Goal: Find specific page/section: Find specific page/section

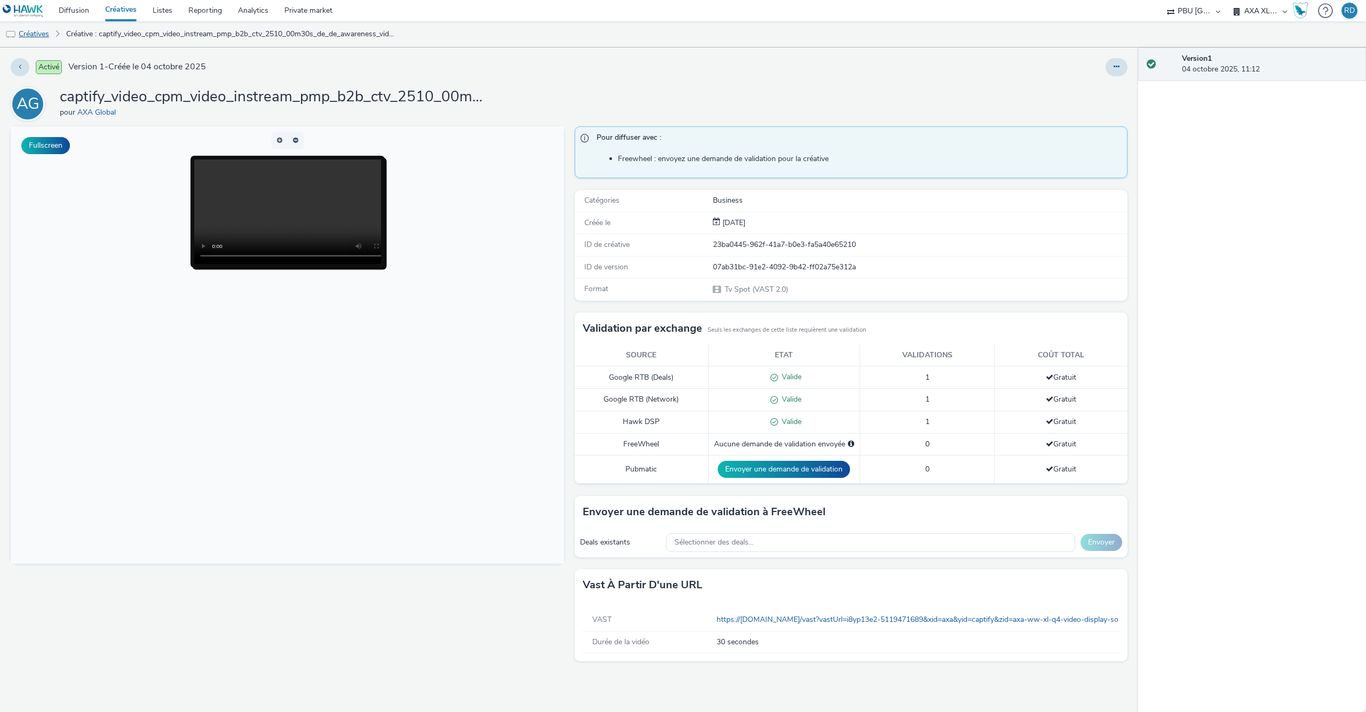
click at [38, 29] on link "Créatives" at bounding box center [27, 34] width 54 height 26
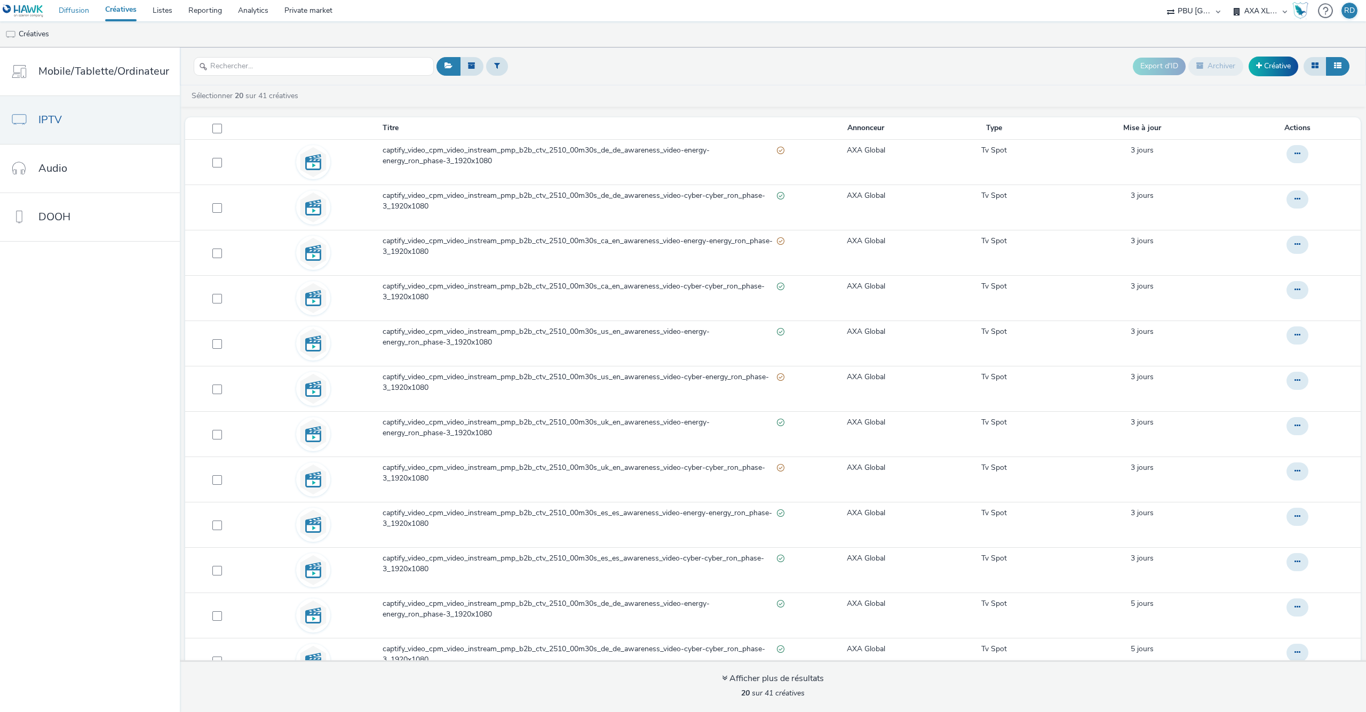
click at [68, 9] on link "Diffusion" at bounding box center [74, 10] width 46 height 21
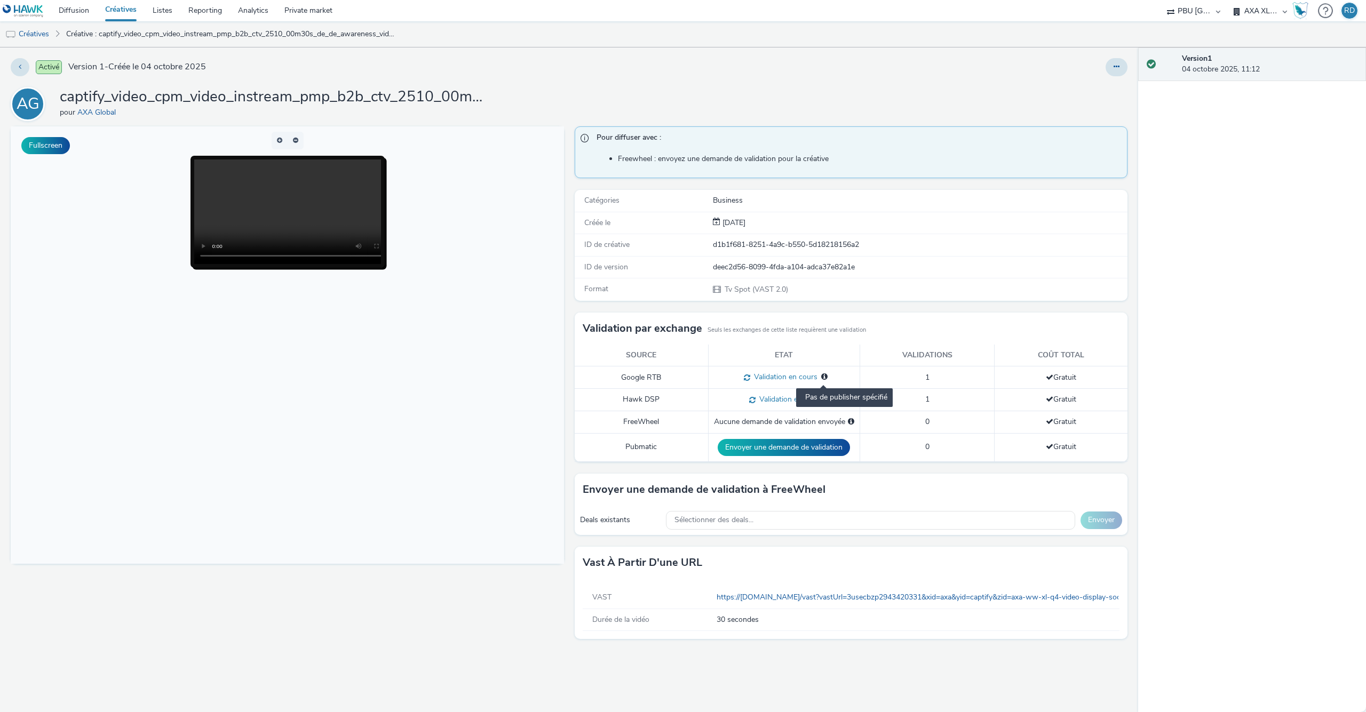
click at [826, 379] on icon at bounding box center [824, 376] width 6 height 7
click at [753, 397] on span at bounding box center [750, 399] width 10 height 10
click at [755, 403] on span at bounding box center [750, 399] width 10 height 10
click at [745, 380] on span at bounding box center [745, 377] width 10 height 10
click at [68, 11] on link "Diffusion" at bounding box center [74, 10] width 46 height 21
